Goal: Navigation & Orientation: Find specific page/section

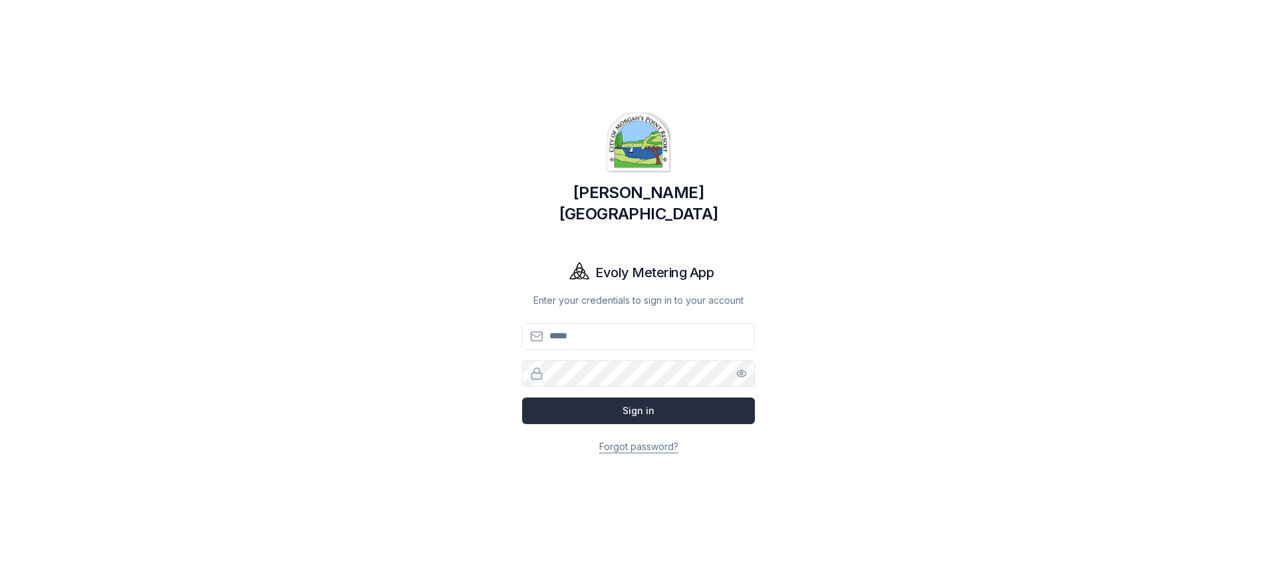
type input "**********"
click at [698, 400] on button "Sign in" at bounding box center [638, 411] width 233 height 27
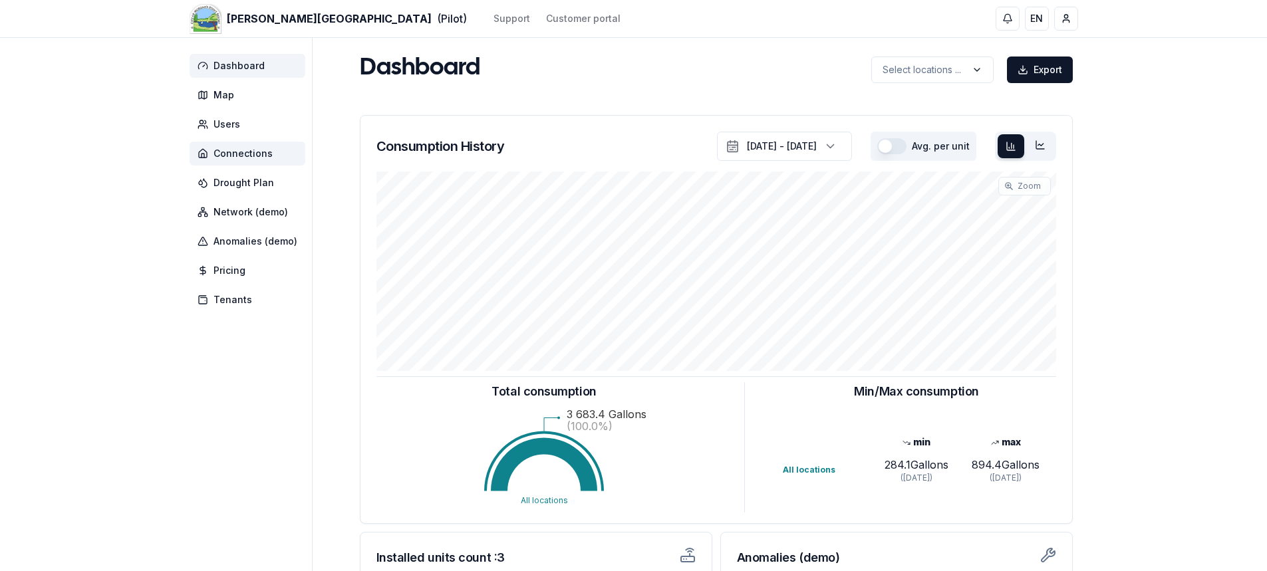
click at [263, 153] on span "Connections" at bounding box center [242, 153] width 59 height 13
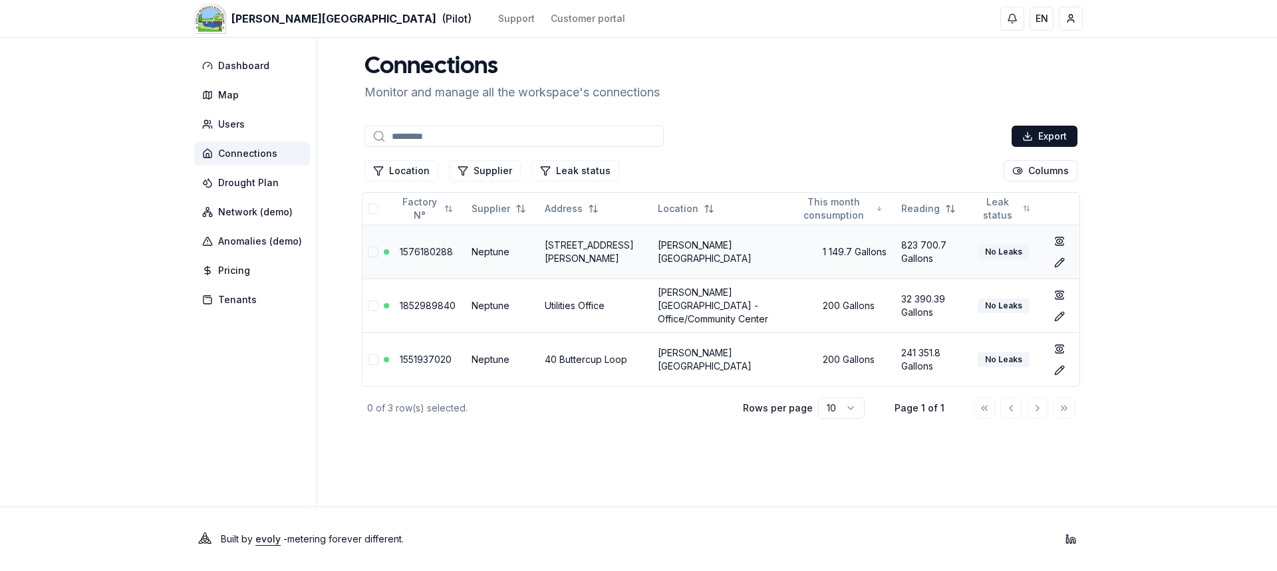
click at [424, 251] on link "1576180288" at bounding box center [426, 251] width 53 height 11
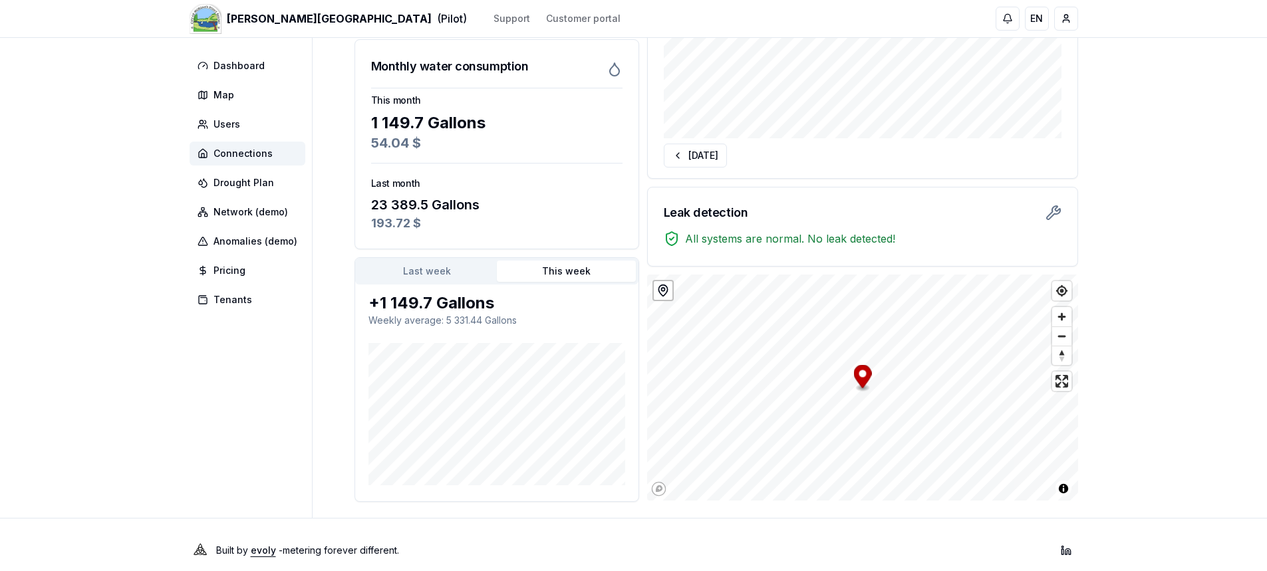
scroll to position [277, 0]
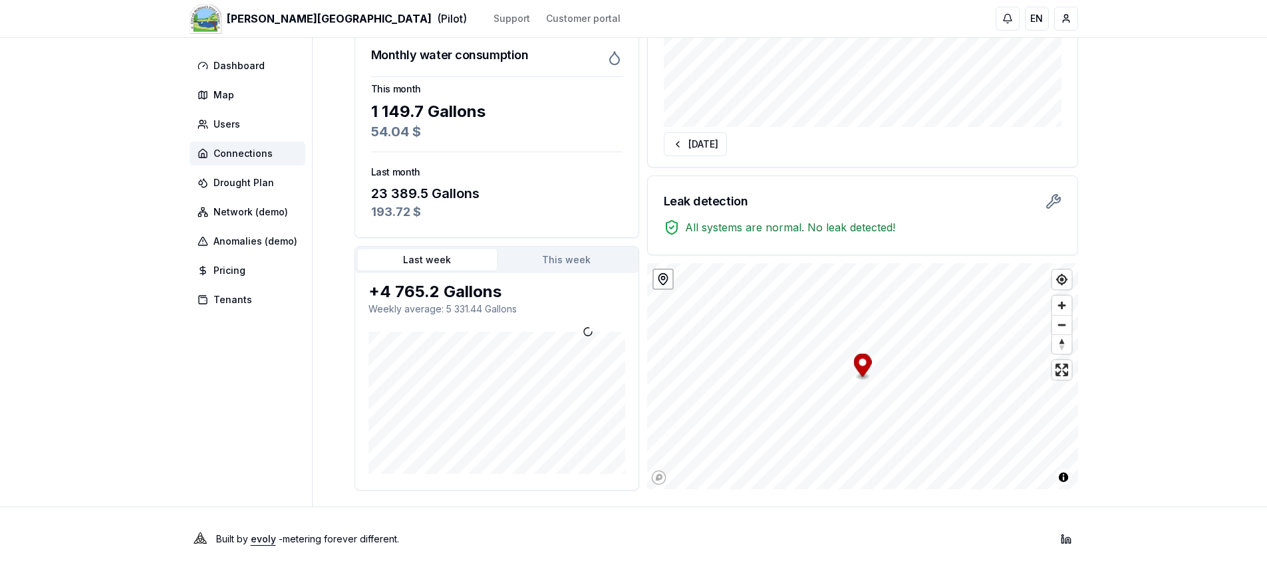
click at [479, 266] on button "Last week" at bounding box center [427, 259] width 139 height 21
click at [568, 259] on button "This week" at bounding box center [566, 259] width 139 height 21
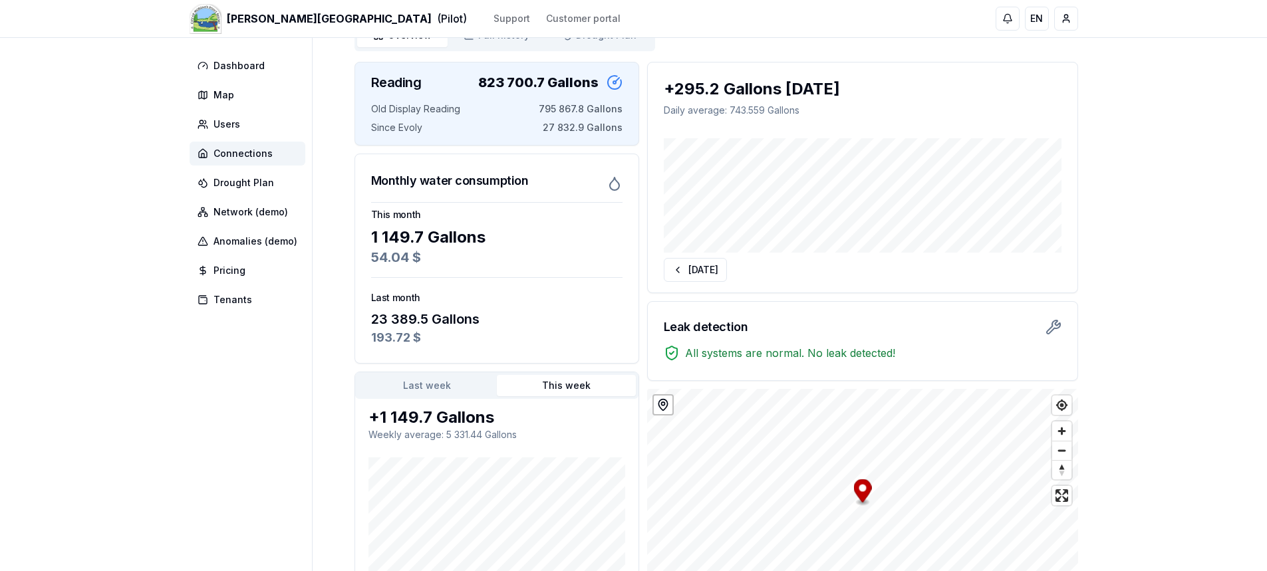
scroll to position [11, 0]
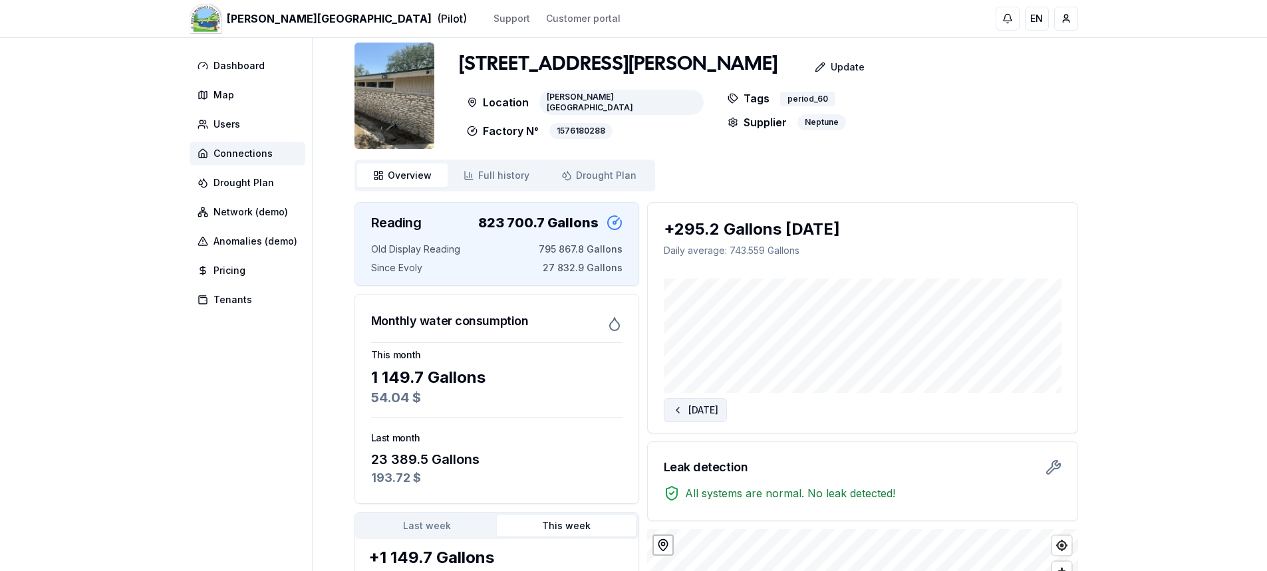
click at [716, 408] on button "[DATE]" at bounding box center [695, 410] width 63 height 24
click at [1030, 414] on button "[DATE]" at bounding box center [1029, 410] width 63 height 24
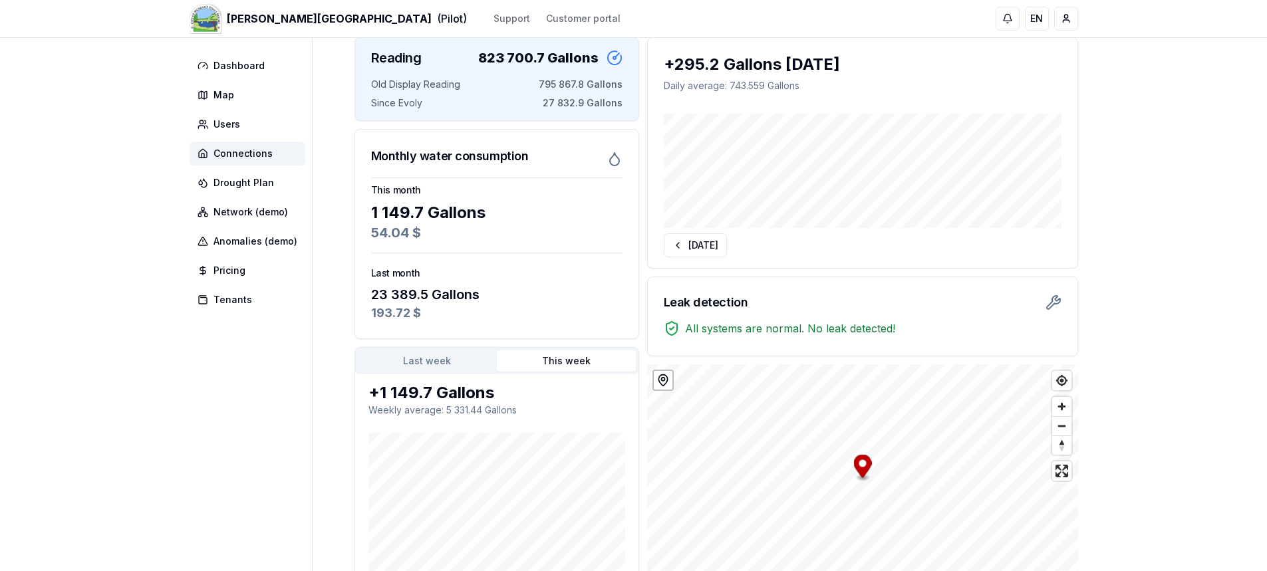
scroll to position [0, 0]
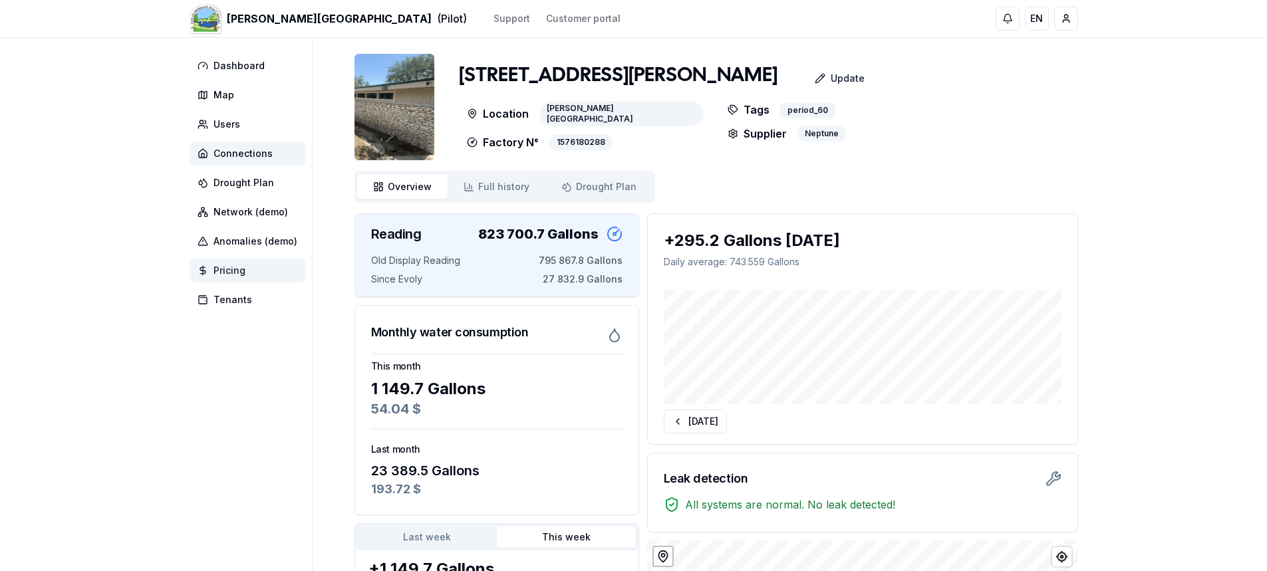
click at [227, 263] on span "Pricing" at bounding box center [248, 271] width 116 height 24
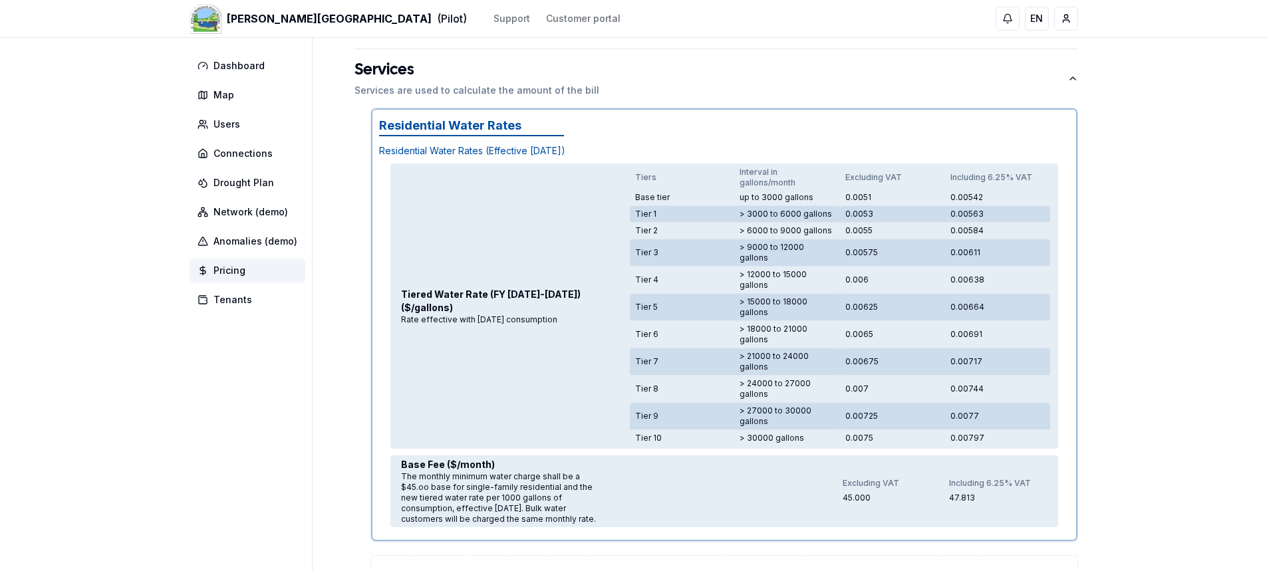
scroll to position [98, 0]
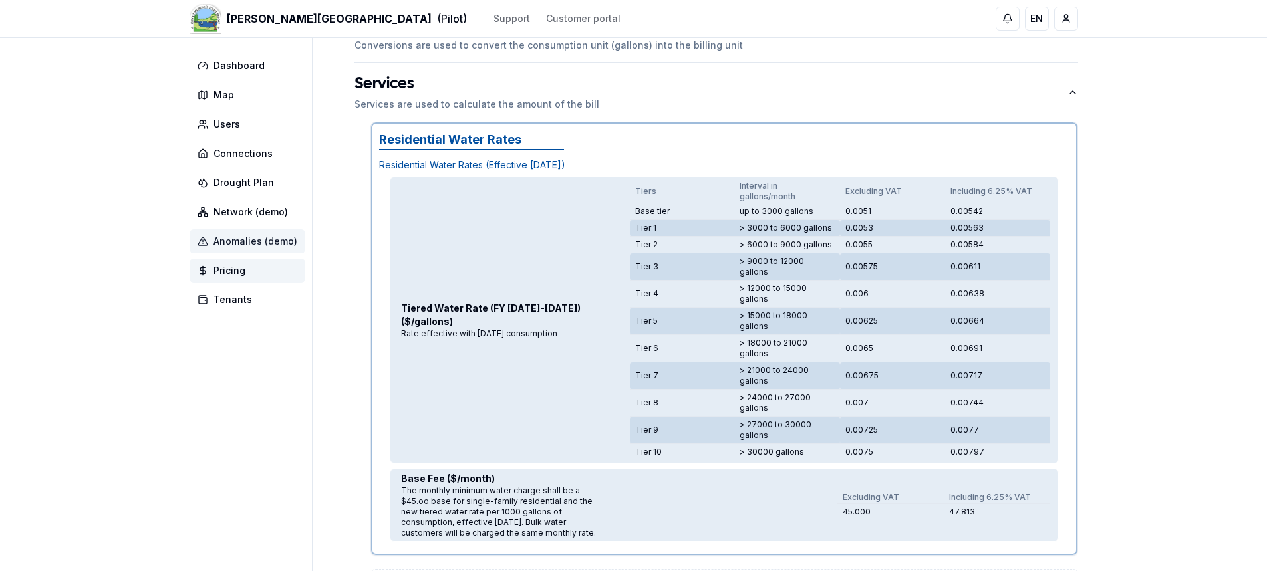
click at [263, 242] on span "Anomalies (demo)" at bounding box center [255, 241] width 84 height 13
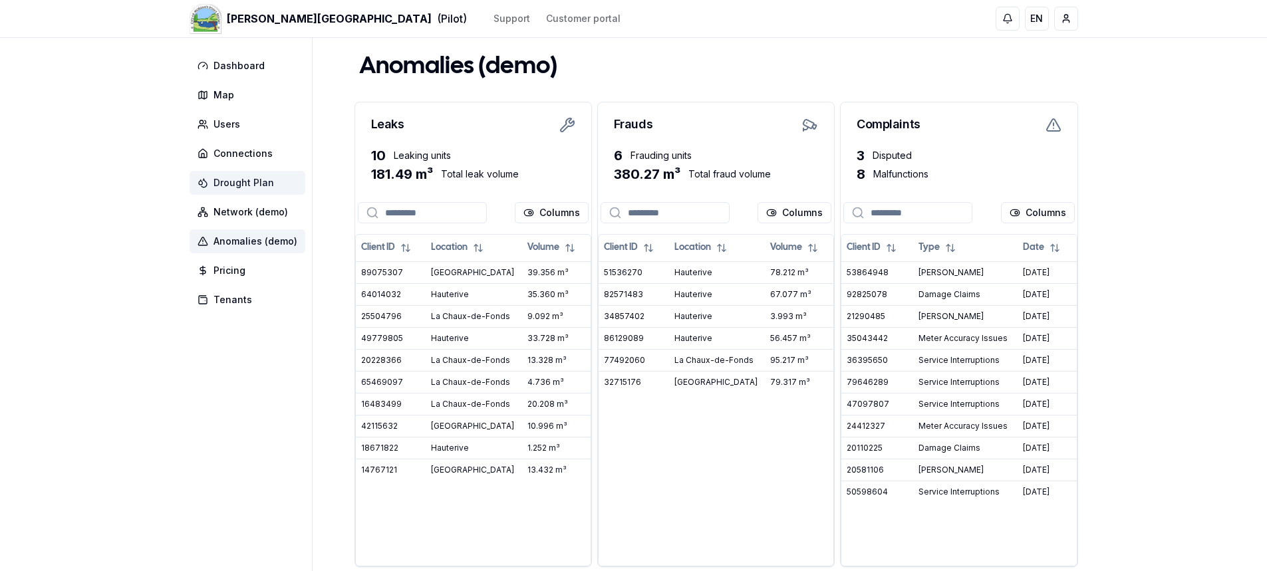
click at [264, 190] on span "Drought Plan" at bounding box center [248, 183] width 116 height 24
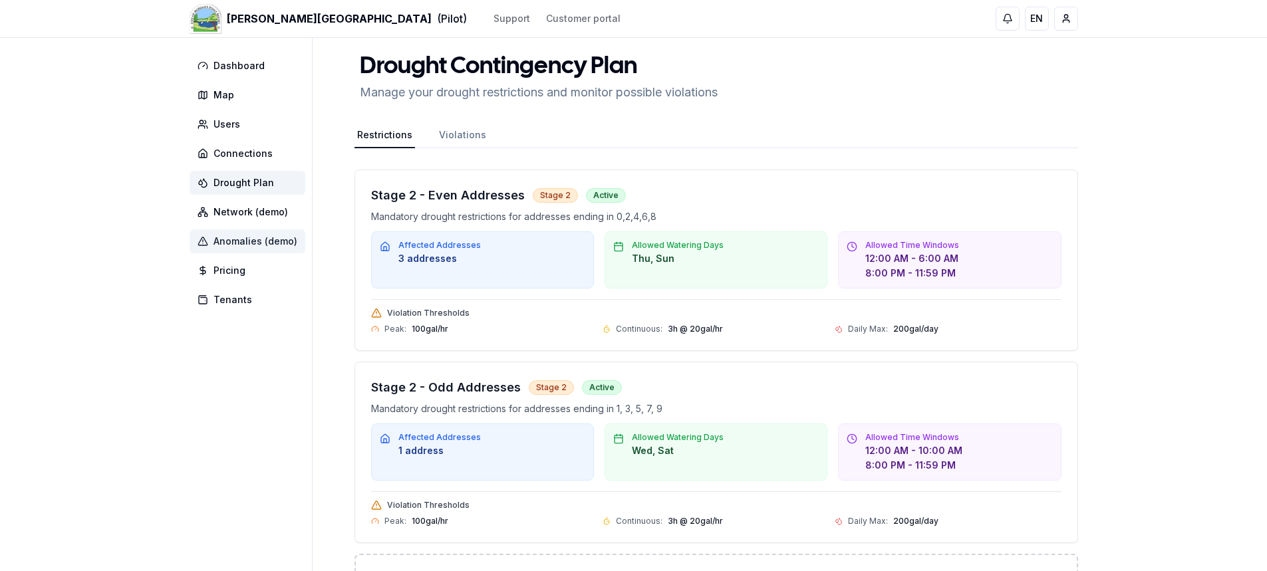
click at [273, 244] on span "Anomalies (demo)" at bounding box center [255, 241] width 84 height 13
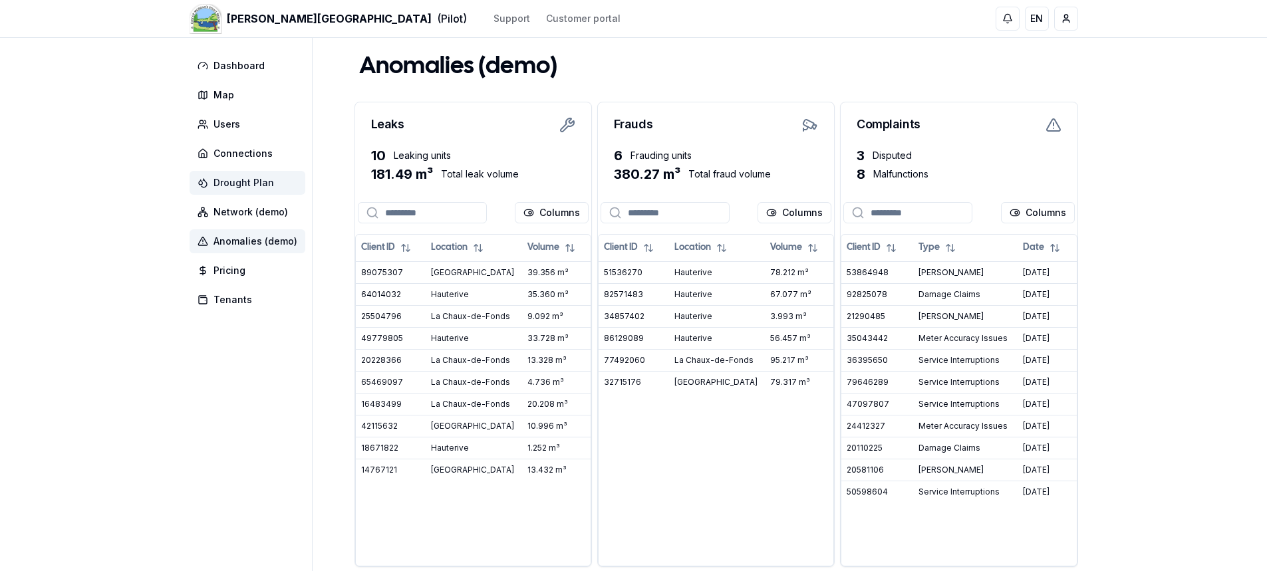
click at [275, 183] on span "Drought Plan" at bounding box center [248, 183] width 116 height 24
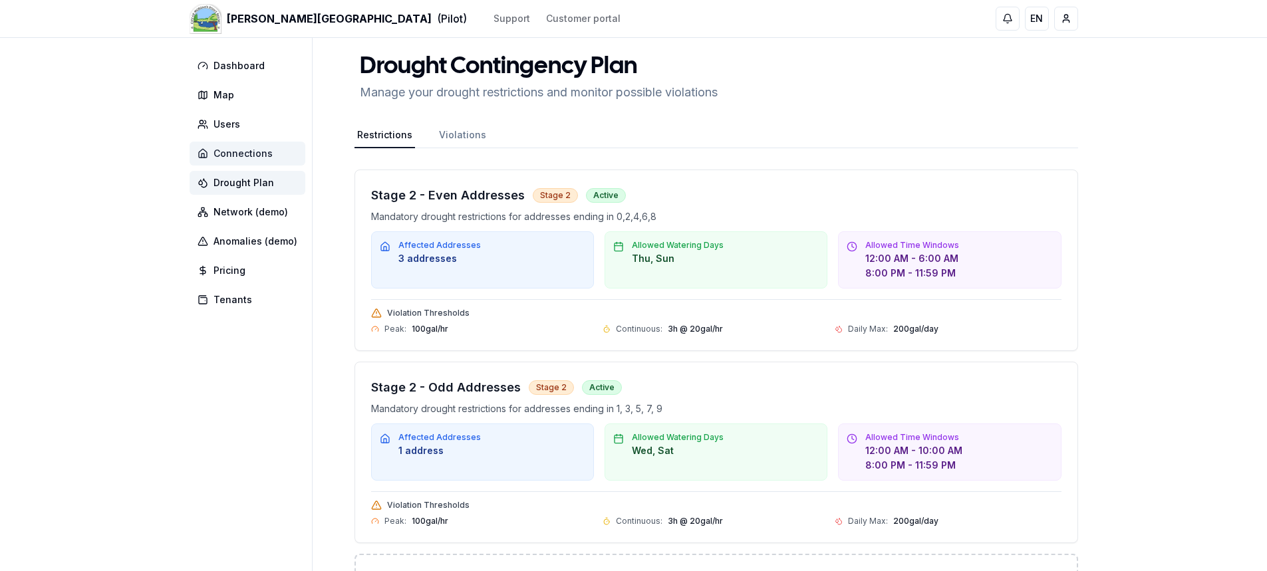
click at [269, 159] on span "Connections" at bounding box center [242, 153] width 59 height 13
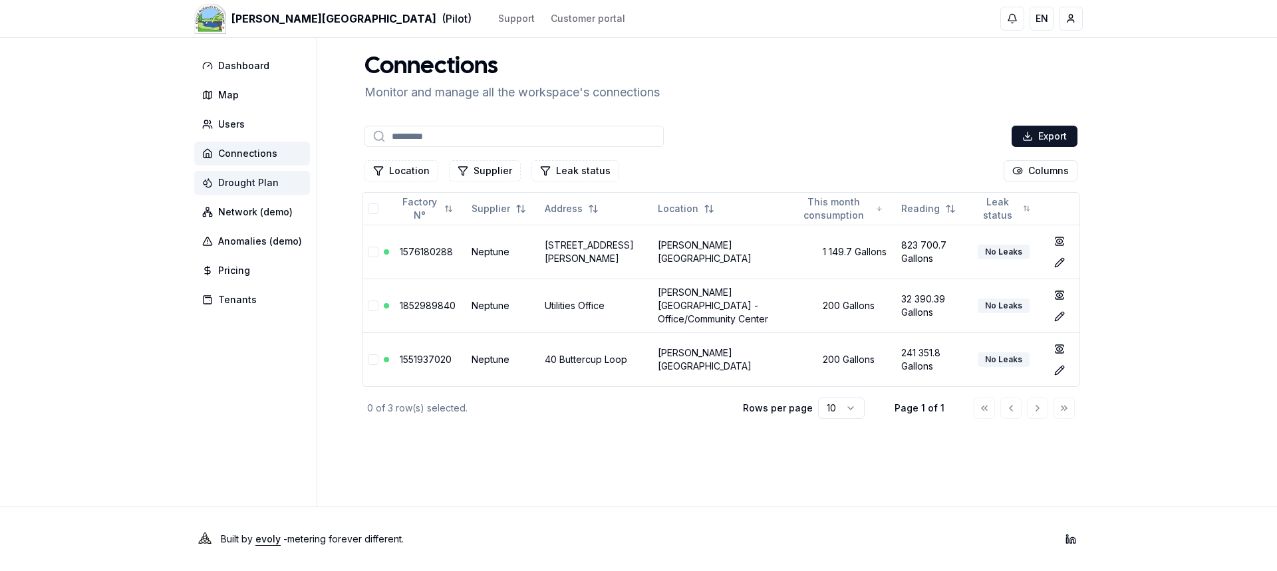
click at [271, 186] on span "Drought Plan" at bounding box center [248, 182] width 61 height 13
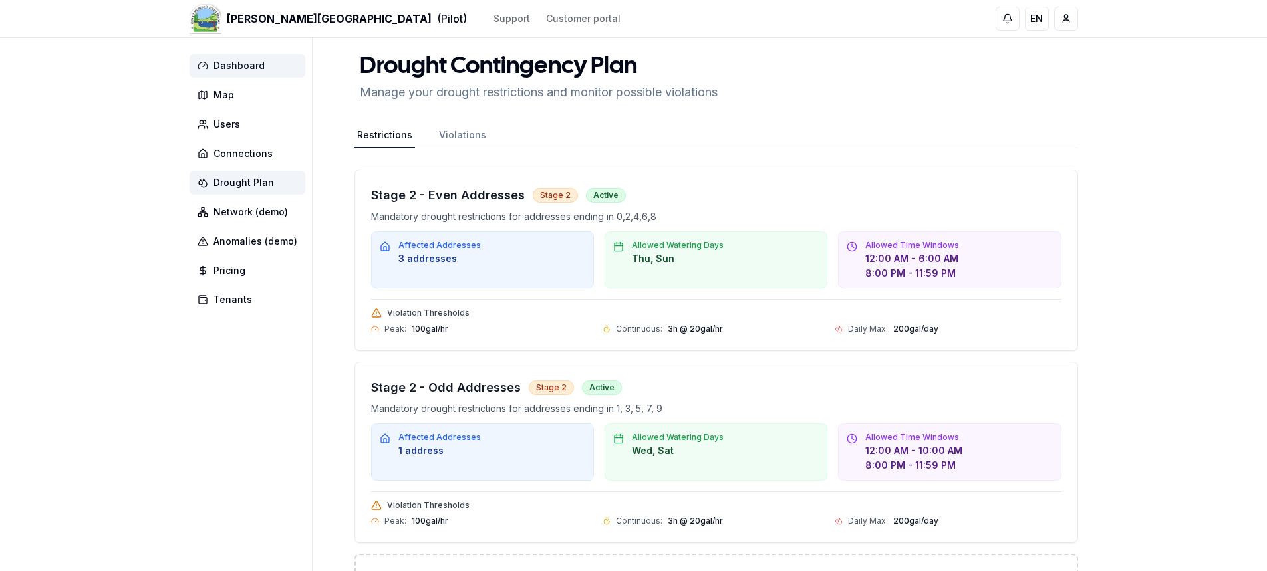
click at [285, 72] on span "Dashboard" at bounding box center [248, 66] width 116 height 24
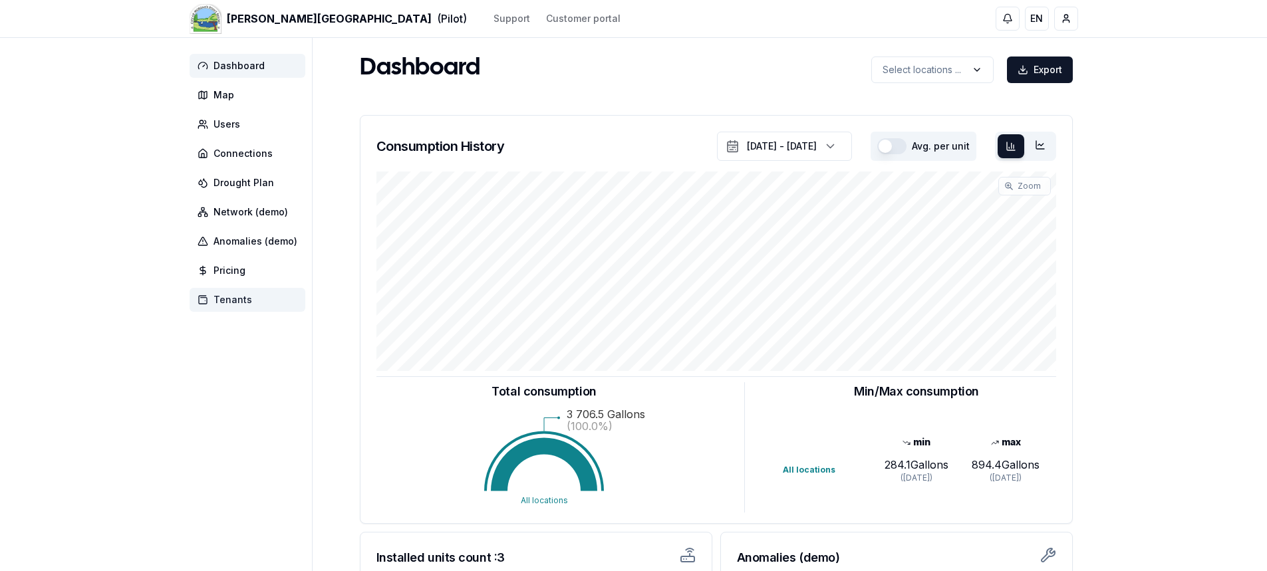
click at [245, 299] on span "Tenants" at bounding box center [232, 299] width 39 height 13
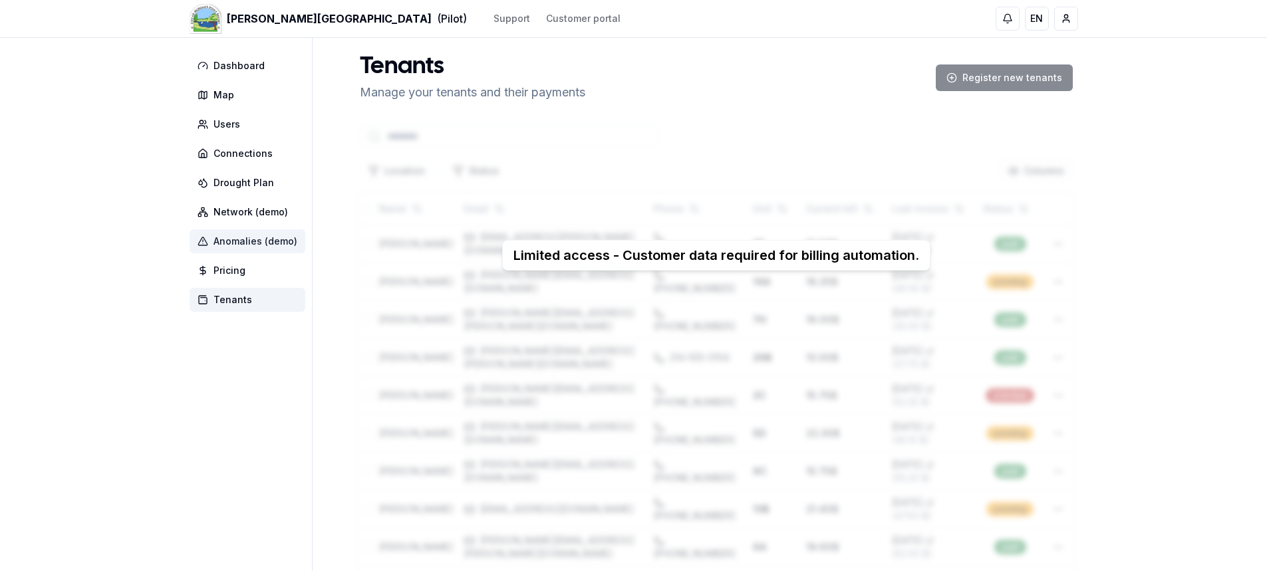
click at [211, 244] on span "Anomalies (demo)" at bounding box center [248, 241] width 116 height 24
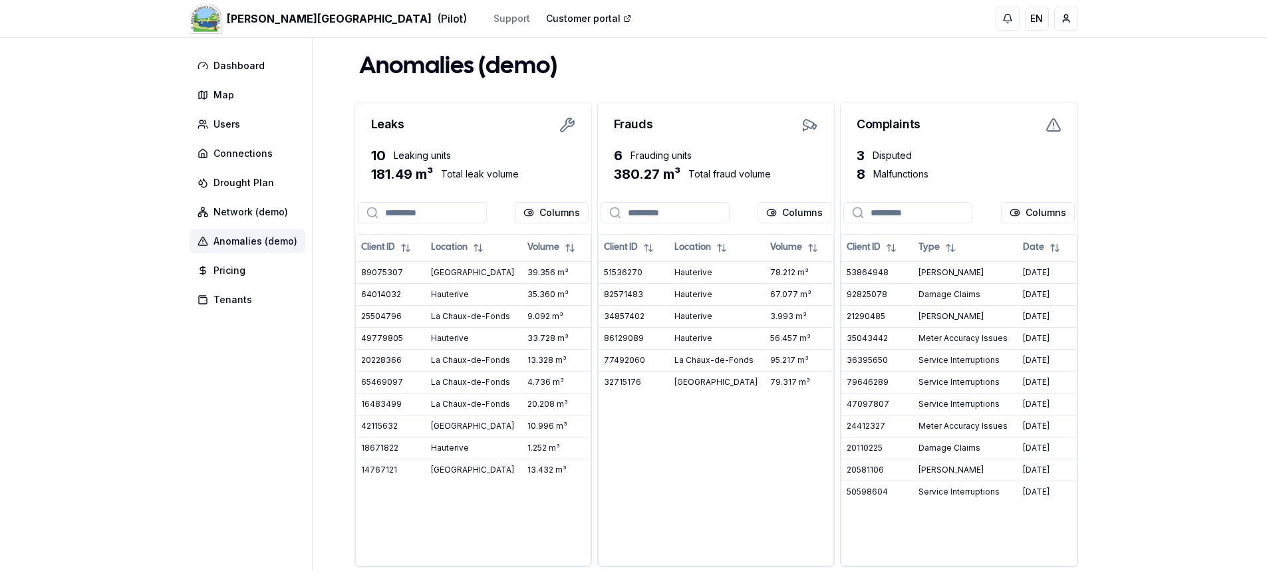
click at [546, 20] on link "Customer portal" at bounding box center [588, 18] width 85 height 13
click at [239, 97] on span "Map" at bounding box center [248, 95] width 116 height 24
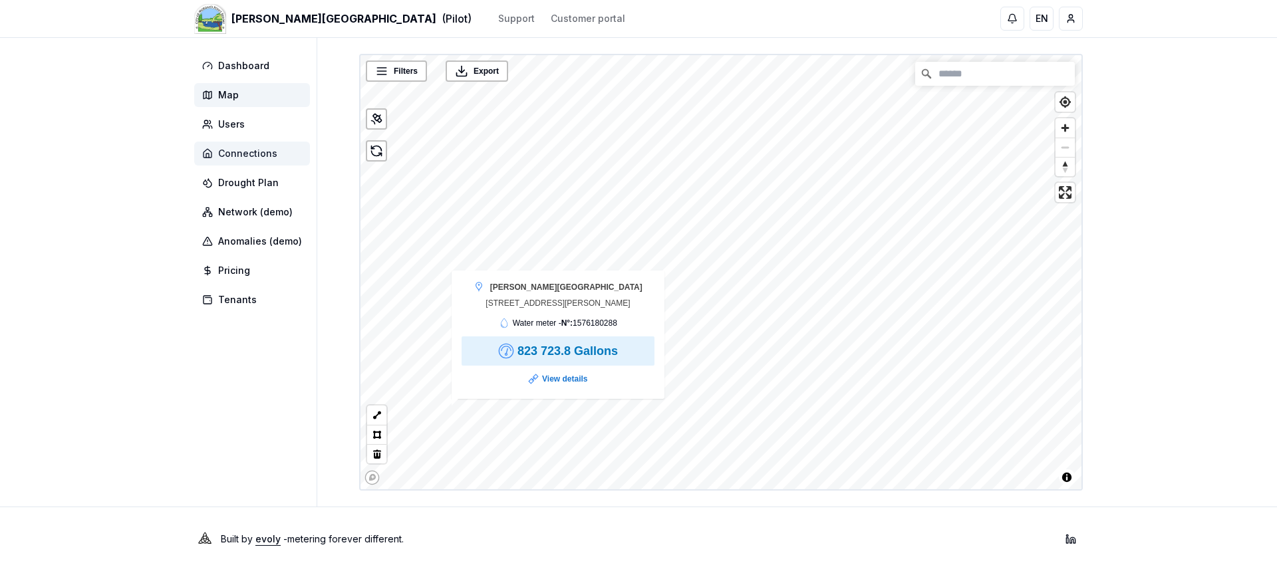
click at [256, 152] on span "Connections" at bounding box center [247, 153] width 59 height 13
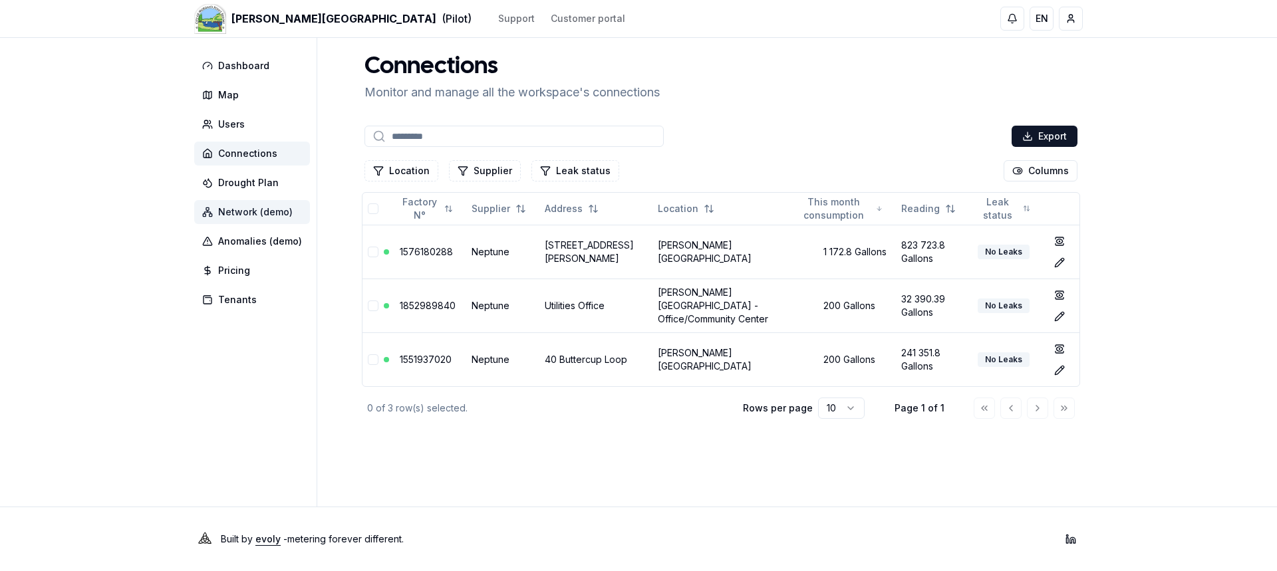
click at [241, 216] on span "Network (demo)" at bounding box center [255, 211] width 74 height 13
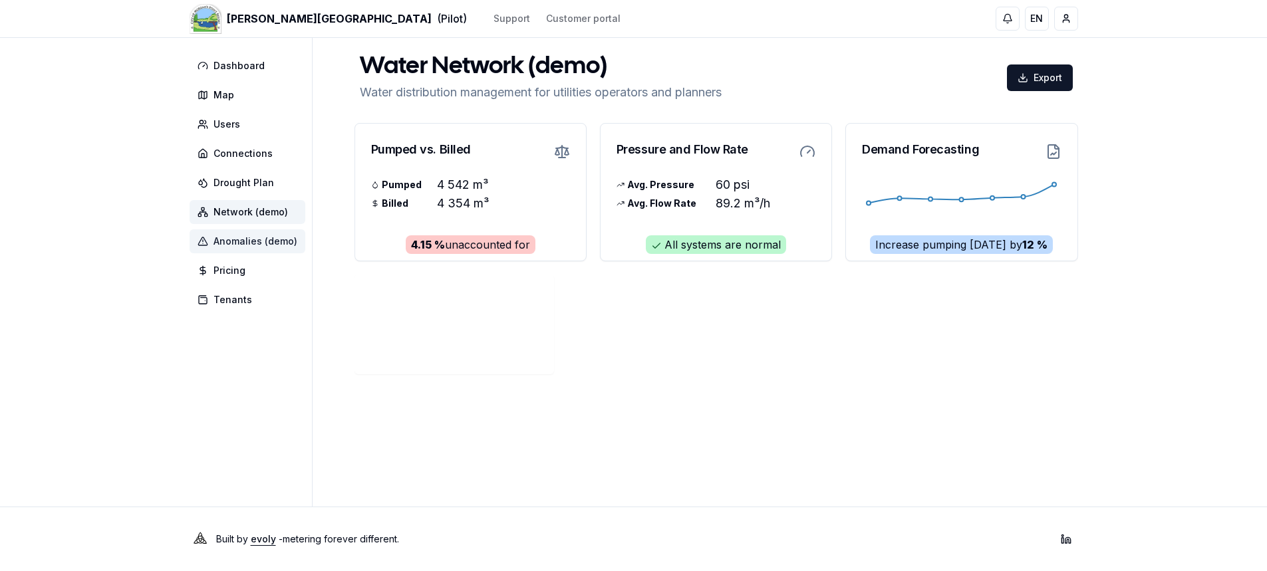
click at [229, 237] on span "Anomalies (demo)" at bounding box center [255, 241] width 84 height 13
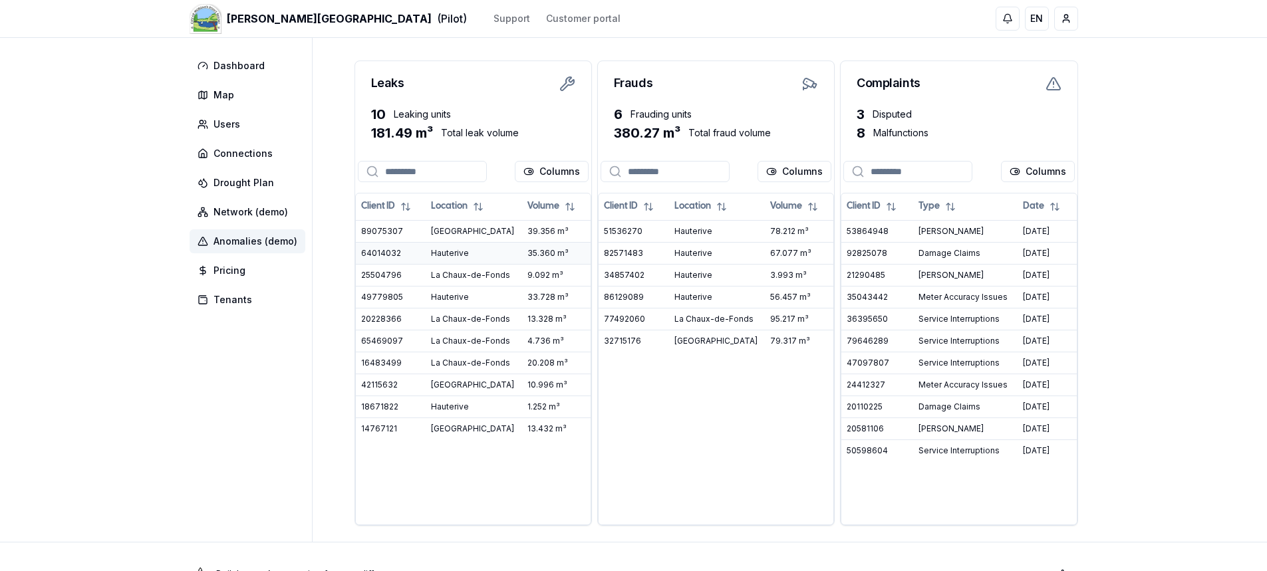
scroll to position [10, 0]
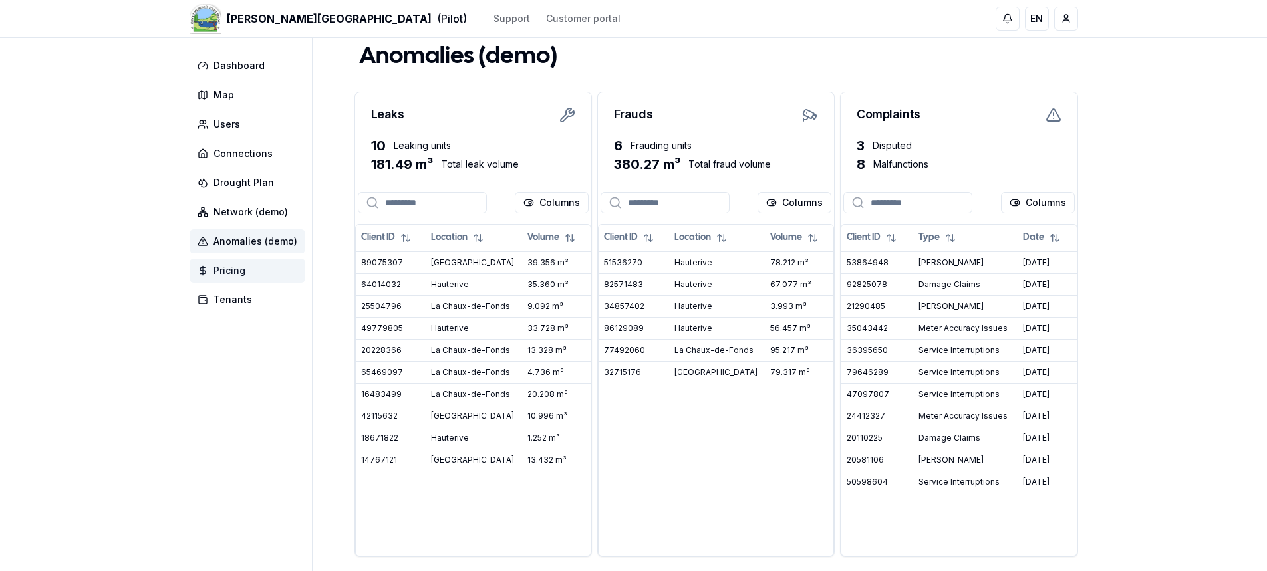
click at [237, 272] on span "Pricing" at bounding box center [229, 270] width 32 height 13
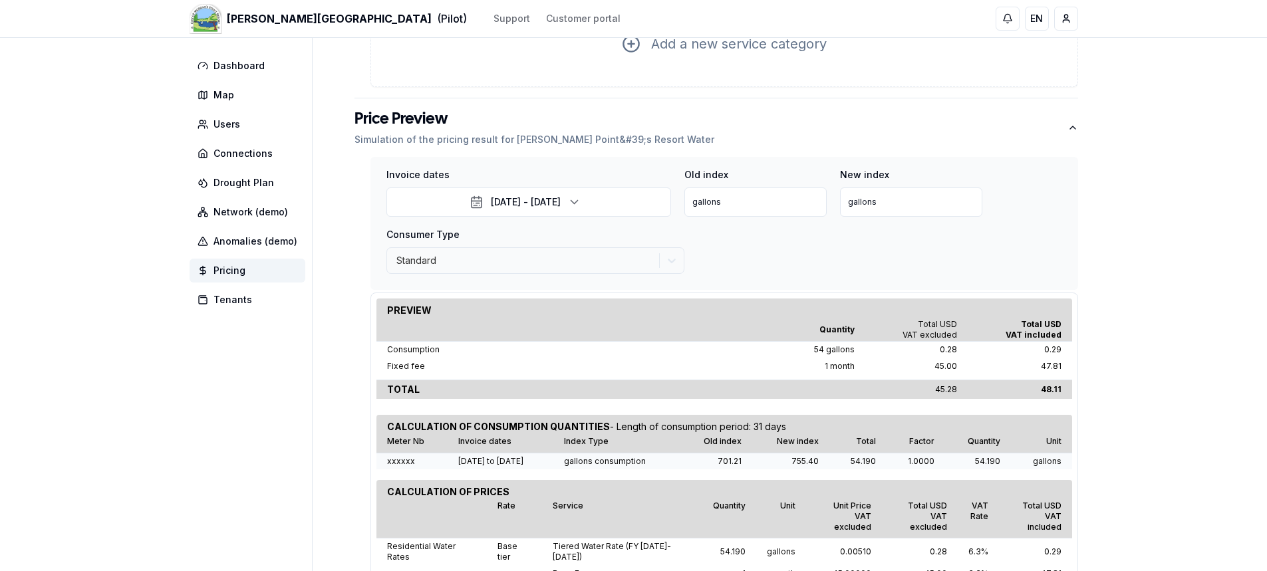
scroll to position [763, 0]
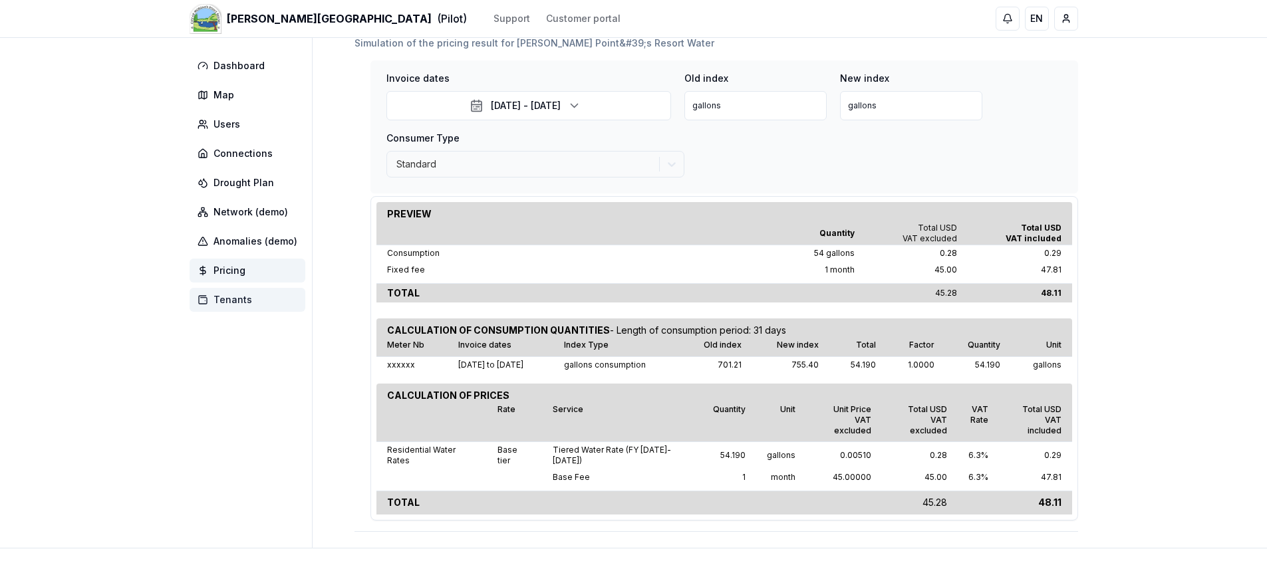
click at [211, 297] on span "Tenants" at bounding box center [248, 300] width 116 height 24
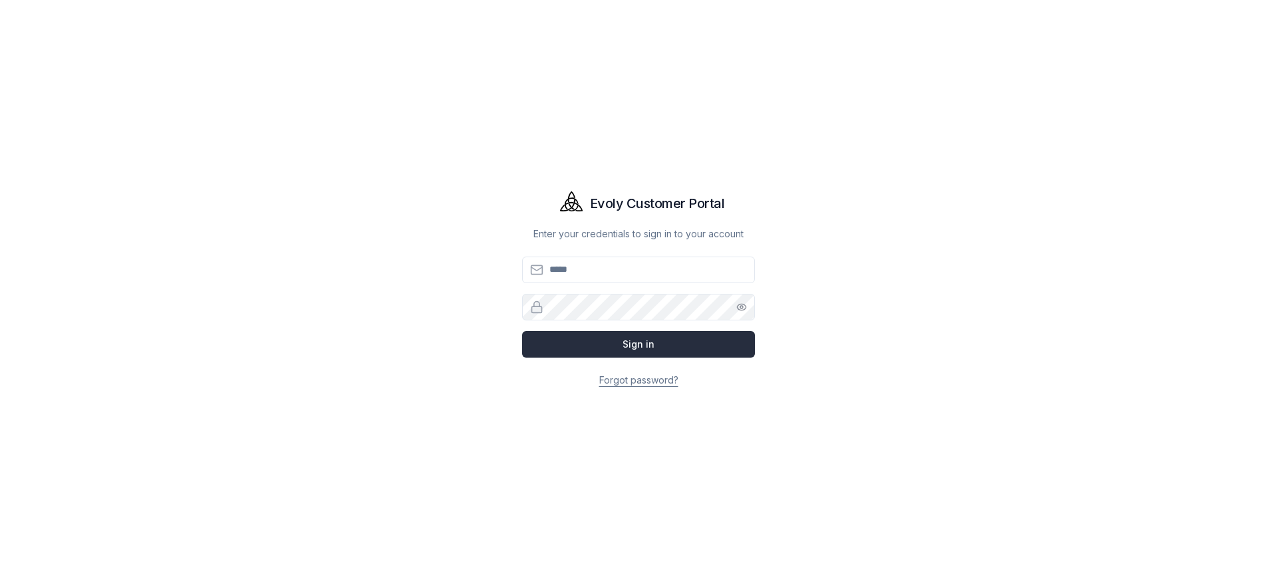
type input "**********"
click at [549, 350] on button "Sign in" at bounding box center [638, 344] width 233 height 27
